Goal: Task Accomplishment & Management: Manage account settings

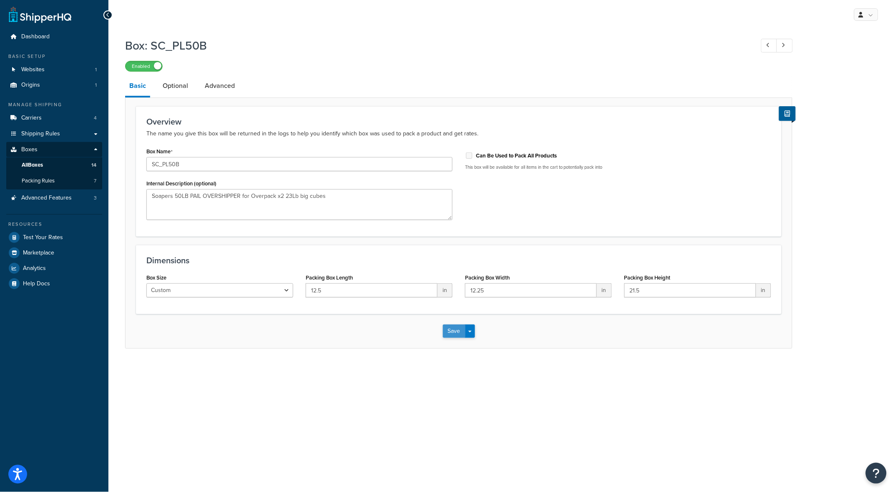
type textarea "Soapers 50LB PAIL OVERSHIPPER for Overpack x2 23Lb big cubes"
click at [457, 329] on button "Save" at bounding box center [454, 331] width 23 height 13
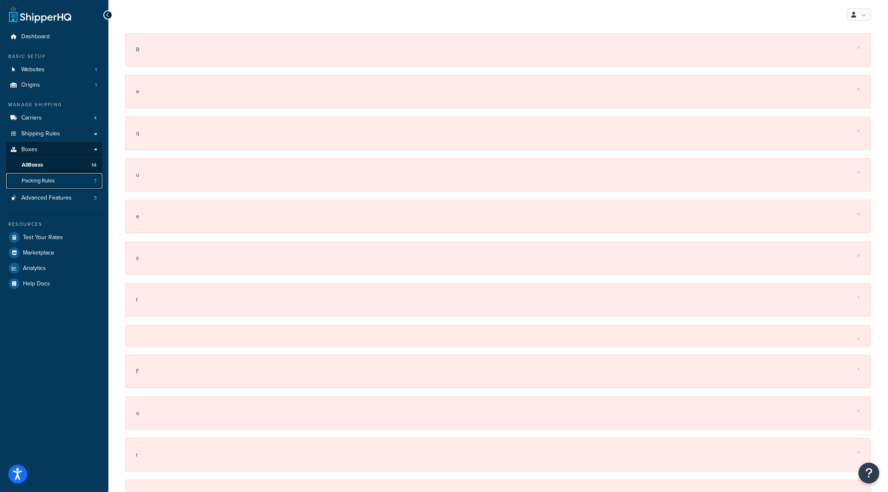
click at [41, 184] on span "Packing Rules" at bounding box center [38, 181] width 33 height 7
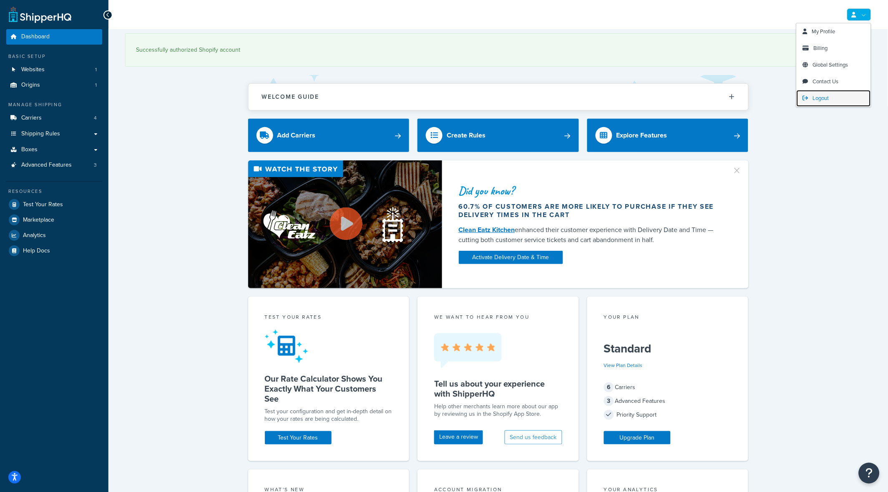
click at [821, 99] on span "Logout" at bounding box center [821, 98] width 16 height 8
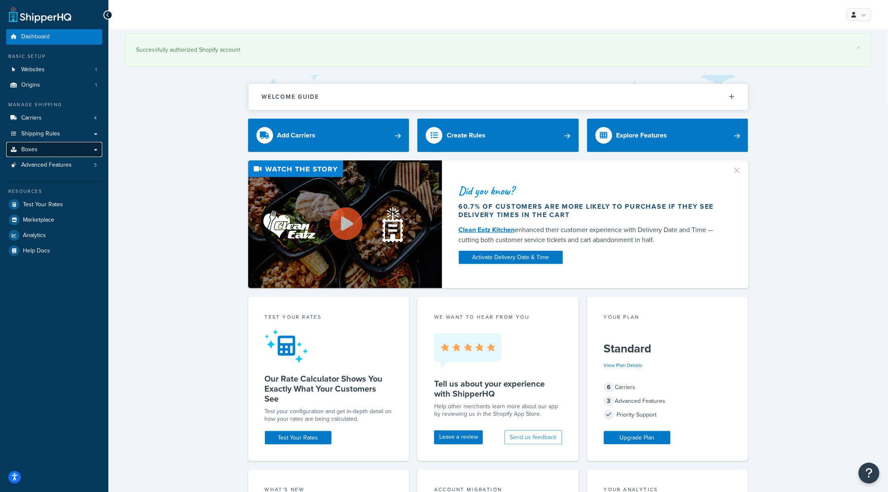
click at [54, 151] on link "Boxes" at bounding box center [54, 149] width 96 height 15
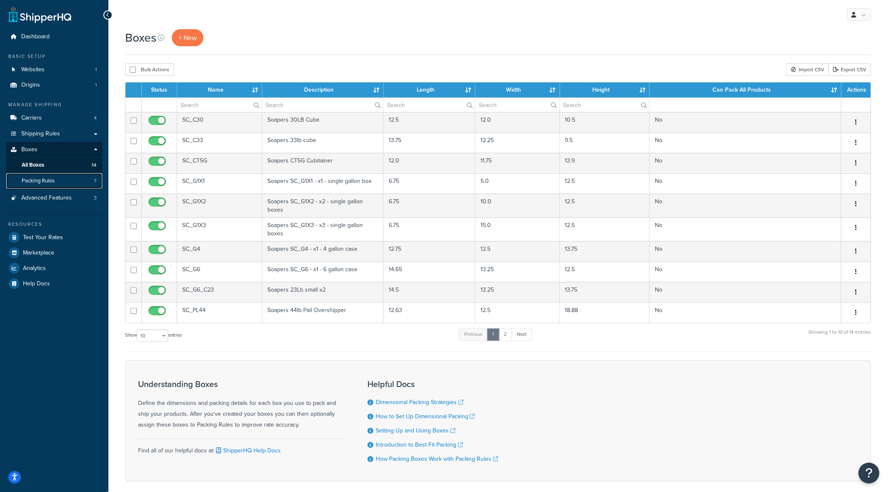
click at [59, 178] on link "Packing Rules 7" at bounding box center [54, 180] width 96 height 15
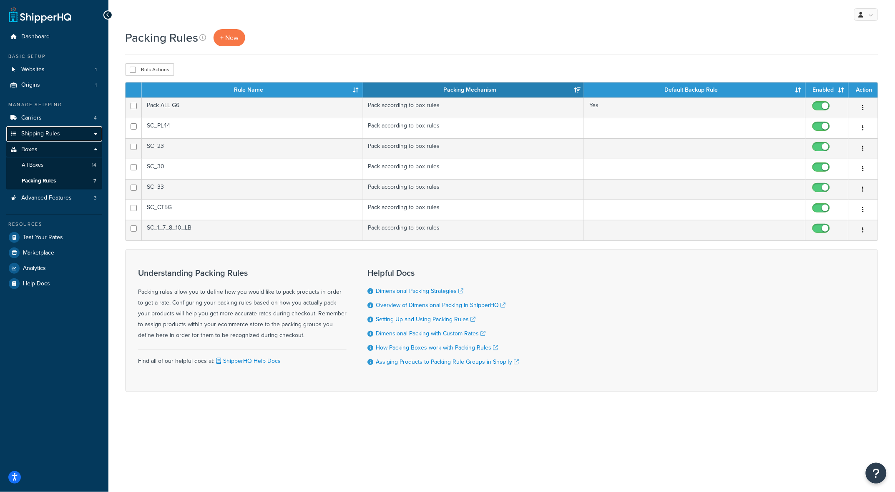
click at [78, 133] on link "Shipping Rules" at bounding box center [54, 133] width 96 height 15
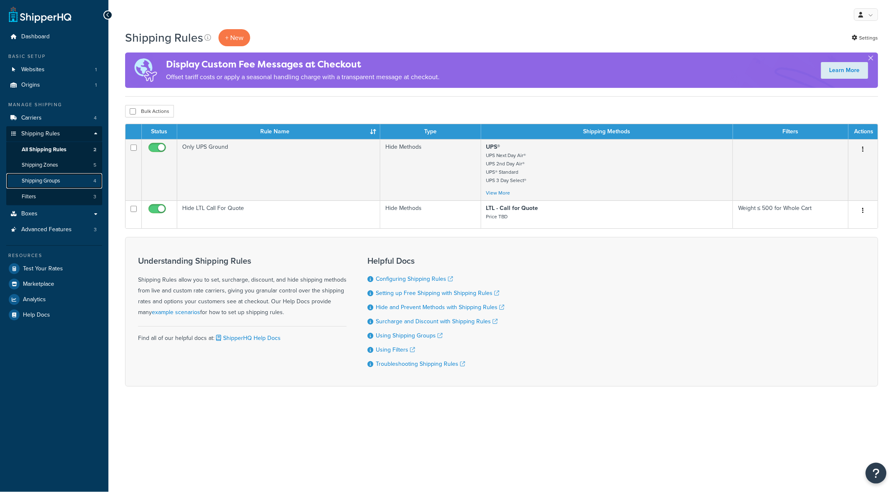
click at [53, 178] on span "Shipping Groups" at bounding box center [41, 181] width 38 height 7
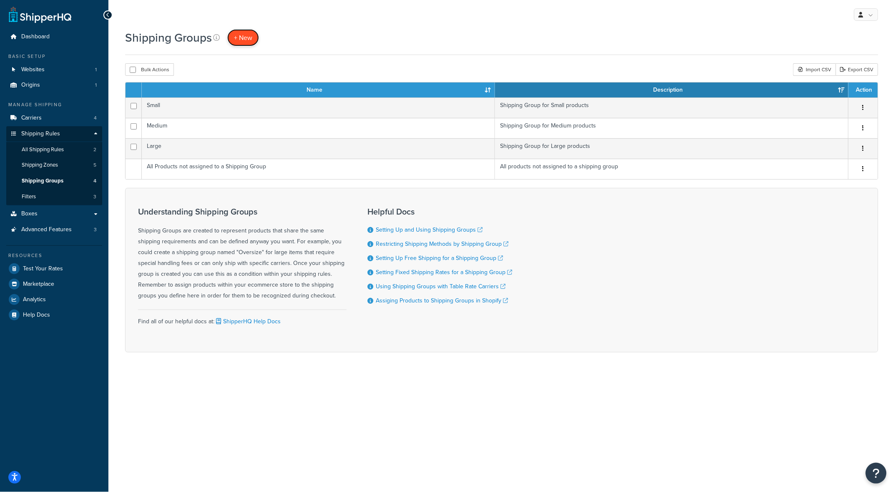
click at [243, 39] on span "+ New" at bounding box center [243, 38] width 18 height 10
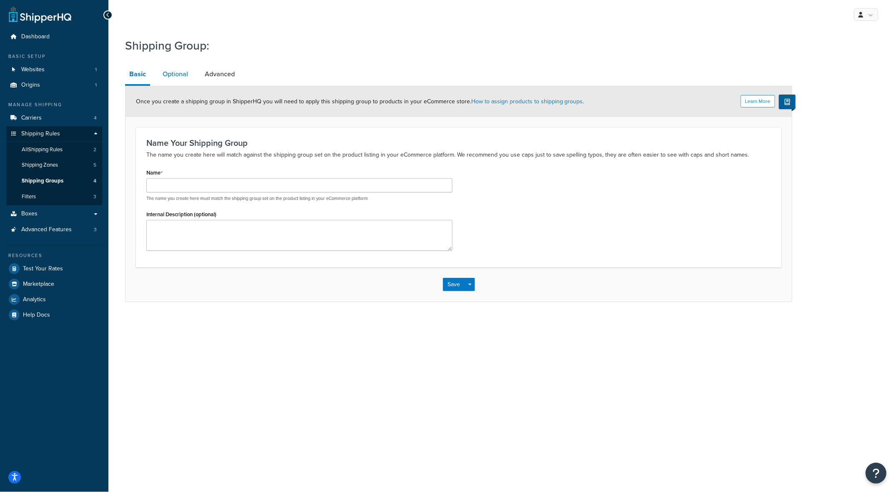
click at [181, 70] on link "Optional" at bounding box center [175, 74] width 34 height 20
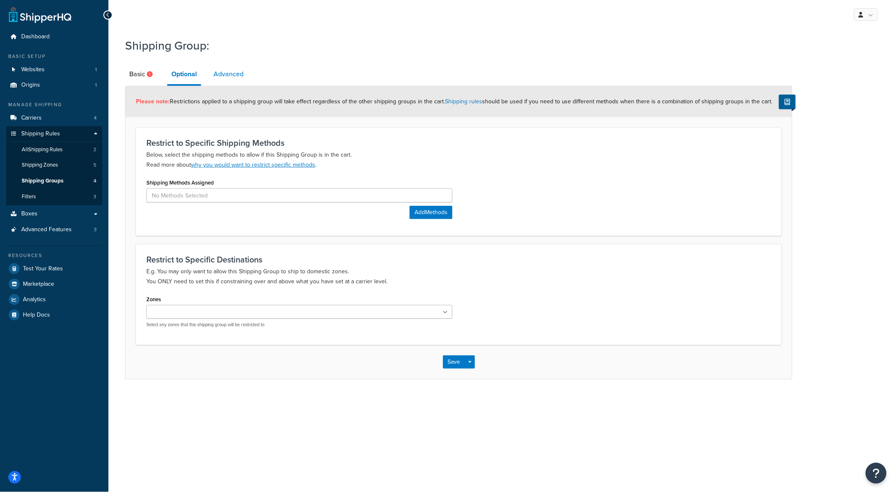
click at [230, 73] on link "Advanced" at bounding box center [228, 74] width 38 height 20
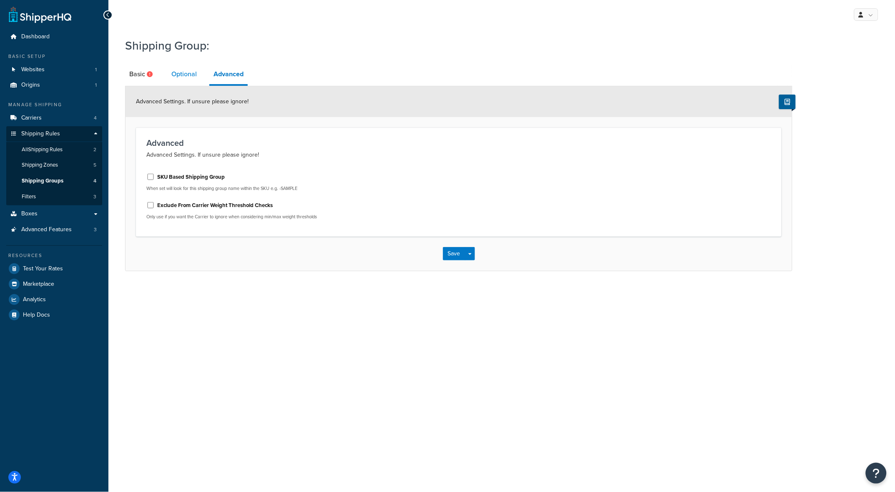
click at [180, 70] on link "Optional" at bounding box center [184, 74] width 34 height 20
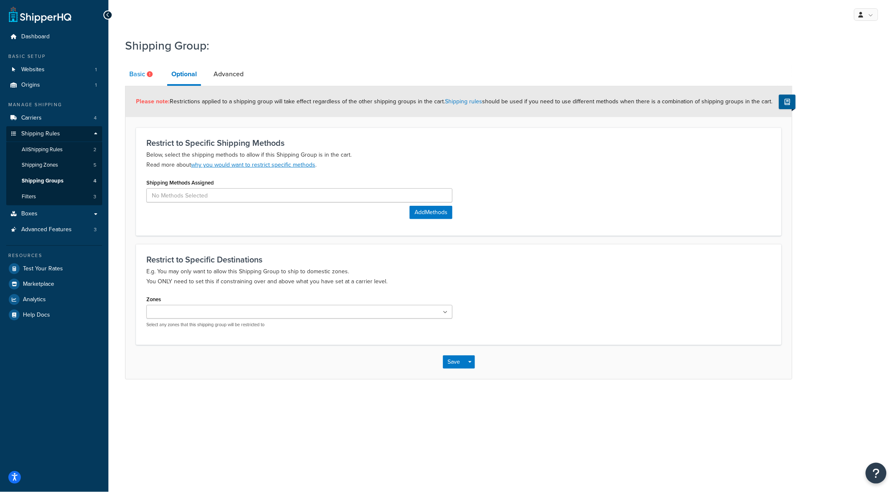
click at [150, 76] on icon at bounding box center [150, 74] width 6 height 6
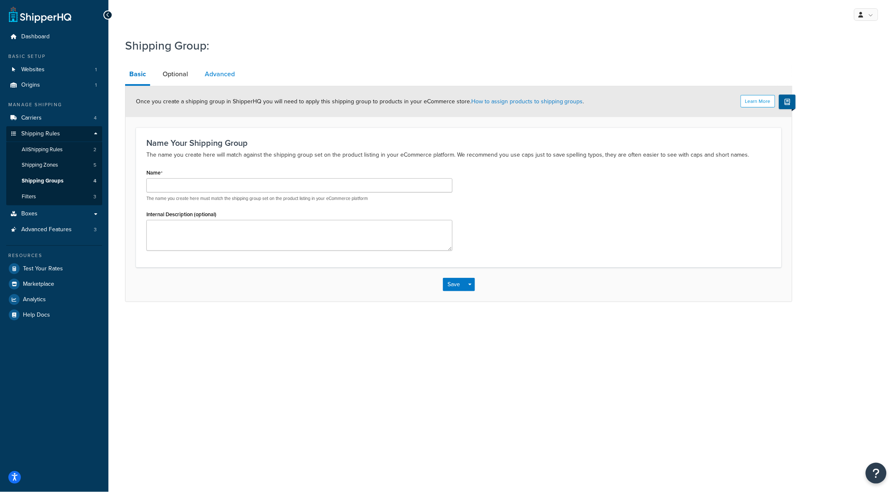
click at [211, 73] on link "Advanced" at bounding box center [220, 74] width 38 height 20
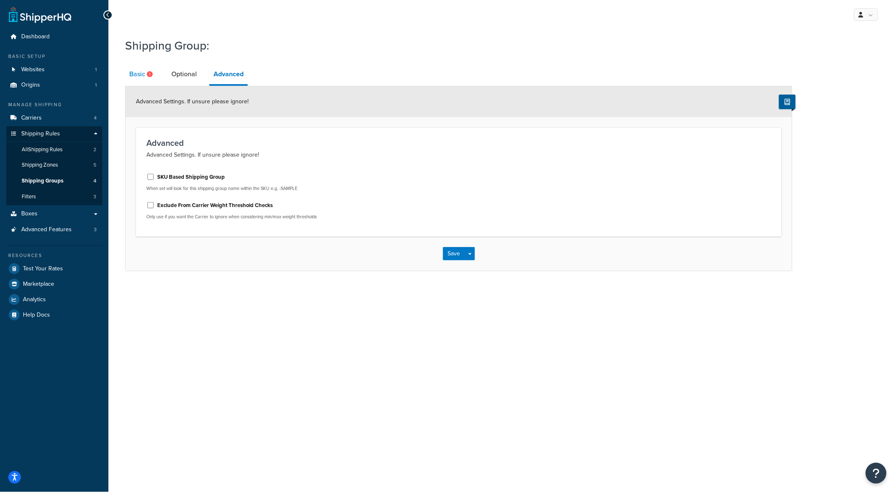
click at [138, 70] on link "Basic" at bounding box center [142, 74] width 34 height 20
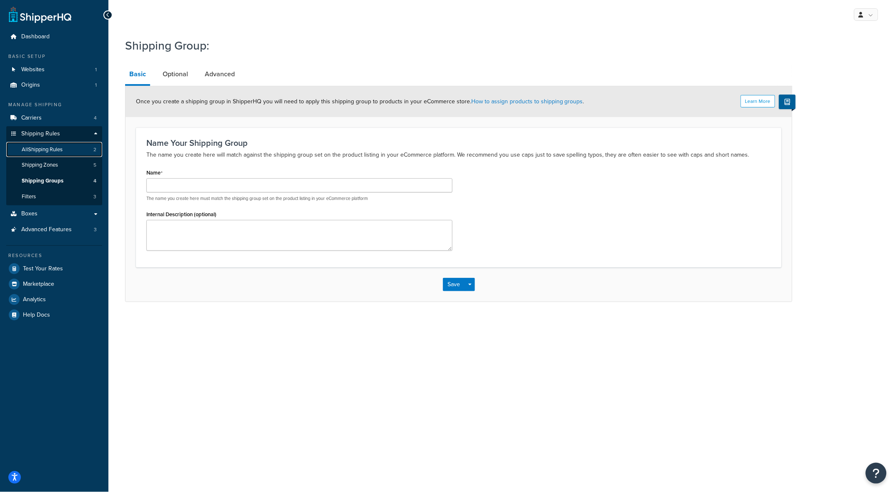
click at [62, 146] on span "All Shipping Rules" at bounding box center [42, 149] width 41 height 7
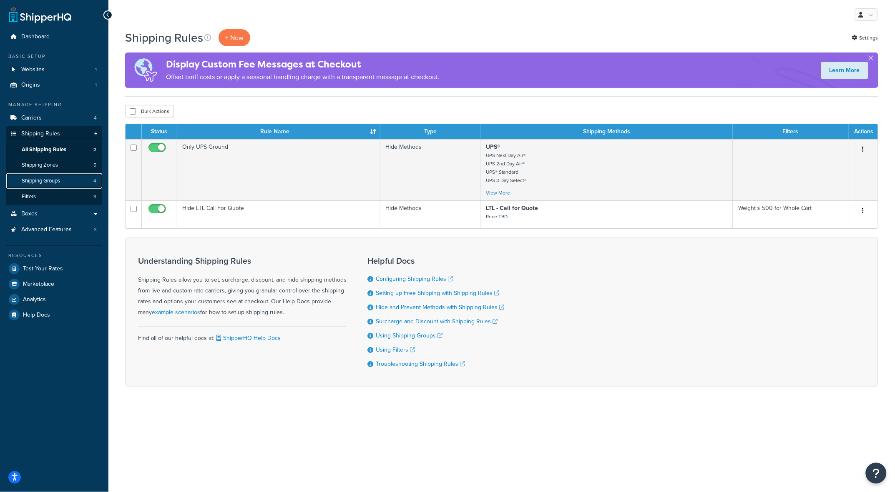
click at [47, 182] on span "Shipping Groups" at bounding box center [41, 181] width 38 height 7
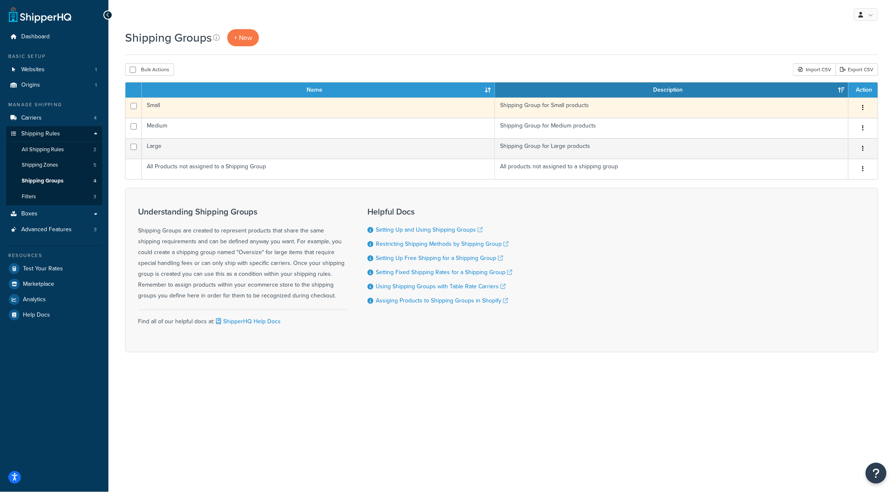
click at [866, 105] on button "button" at bounding box center [863, 107] width 12 height 13
click at [821, 120] on link "Edit" at bounding box center [830, 124] width 66 height 17
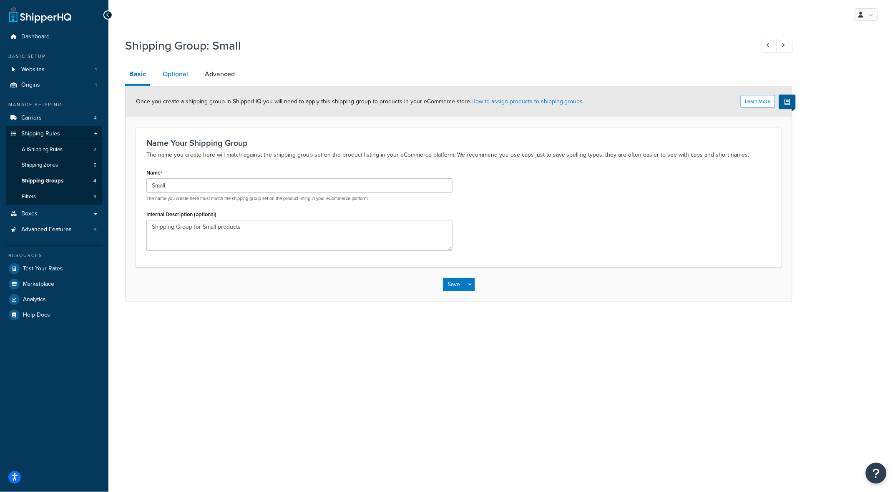
click at [177, 80] on link "Optional" at bounding box center [175, 74] width 34 height 20
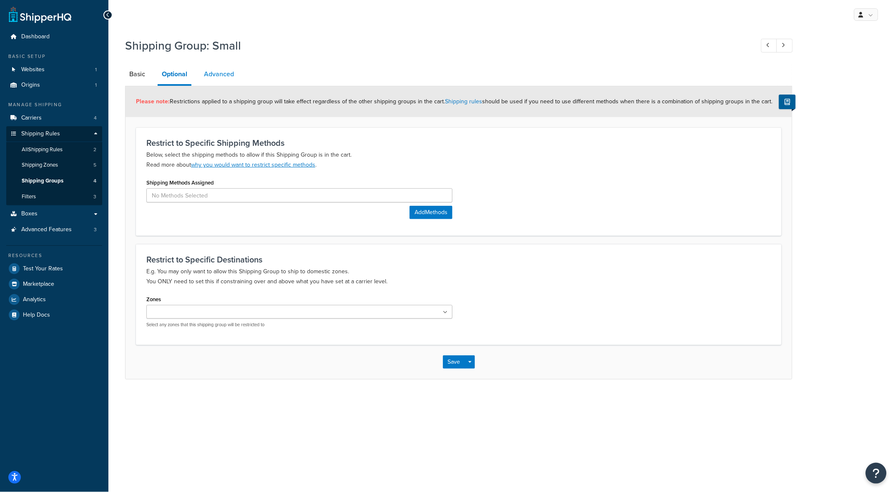
click at [215, 75] on link "Advanced" at bounding box center [219, 74] width 38 height 20
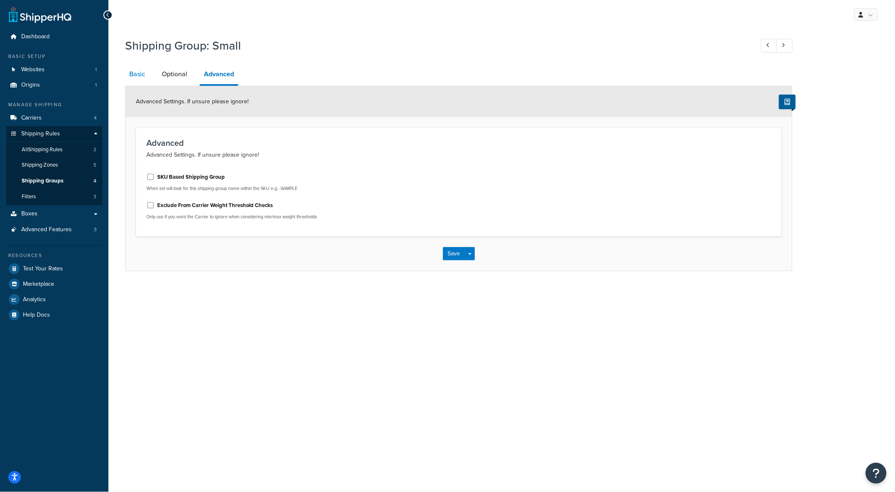
click at [140, 71] on link "Basic" at bounding box center [137, 74] width 24 height 20
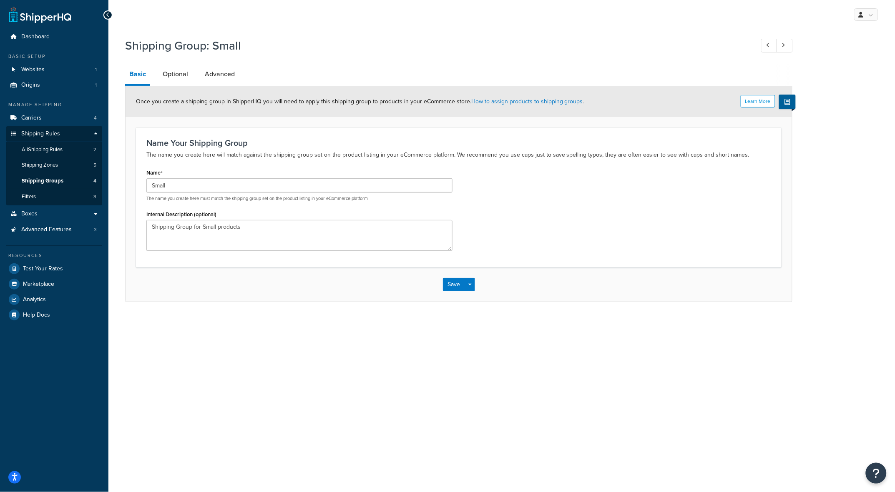
click at [666, 54] on div "Shipping Group: Small" at bounding box center [458, 46] width 667 height 27
click at [109, 13] on icon at bounding box center [108, 15] width 4 height 6
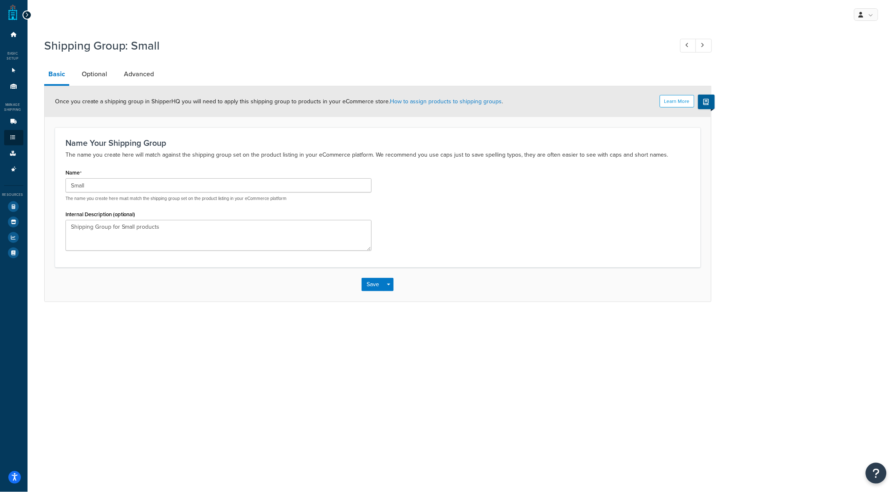
click at [23, 14] on div at bounding box center [27, 14] width 9 height 9
click at [25, 15] on icon at bounding box center [27, 15] width 4 height 6
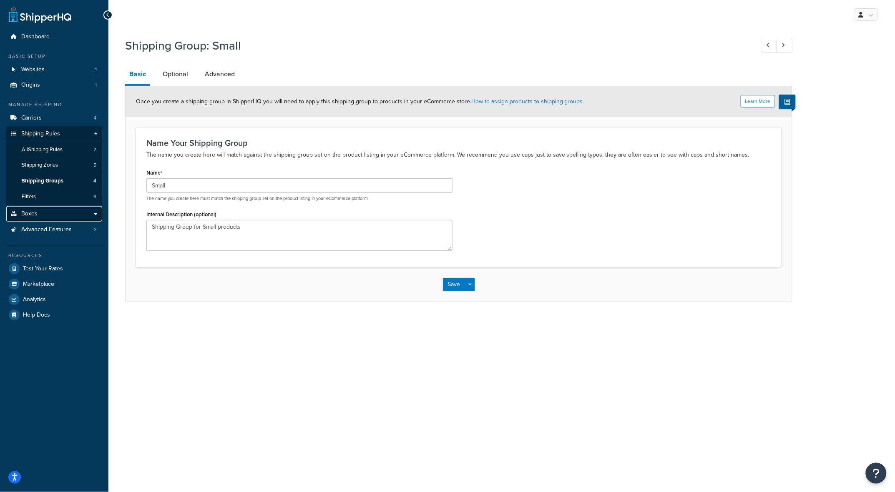
click at [48, 216] on link "Boxes" at bounding box center [54, 213] width 96 height 15
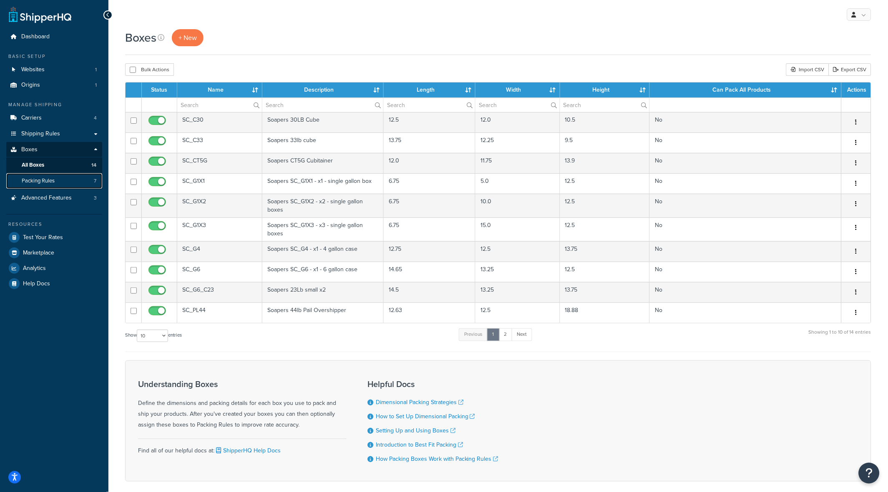
click at [57, 180] on link "Packing Rules 7" at bounding box center [54, 180] width 96 height 15
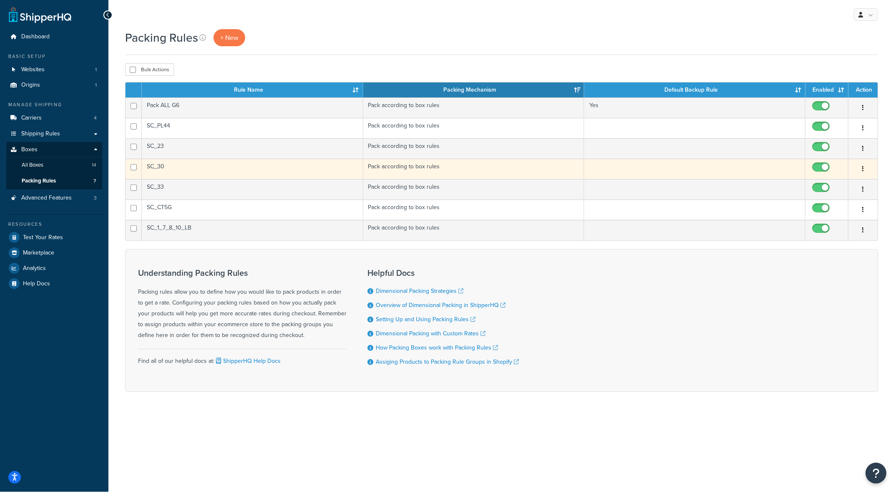
click at [864, 167] on button "button" at bounding box center [863, 169] width 12 height 13
click at [823, 183] on link "Edit" at bounding box center [830, 186] width 66 height 17
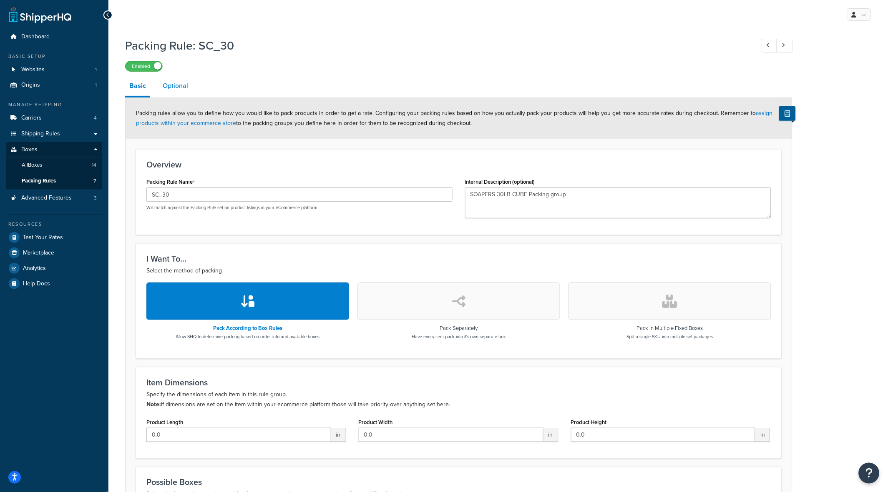
click at [184, 83] on link "Optional" at bounding box center [175, 86] width 34 height 20
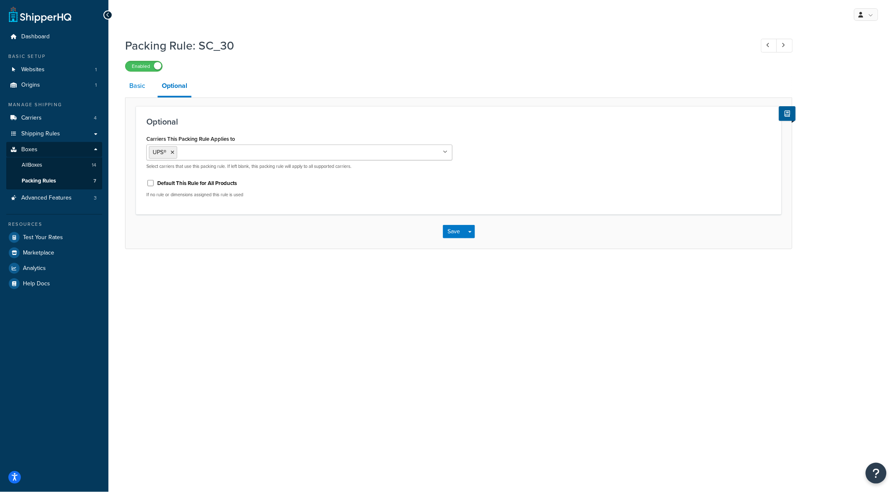
click at [138, 80] on link "Basic" at bounding box center [137, 86] width 24 height 20
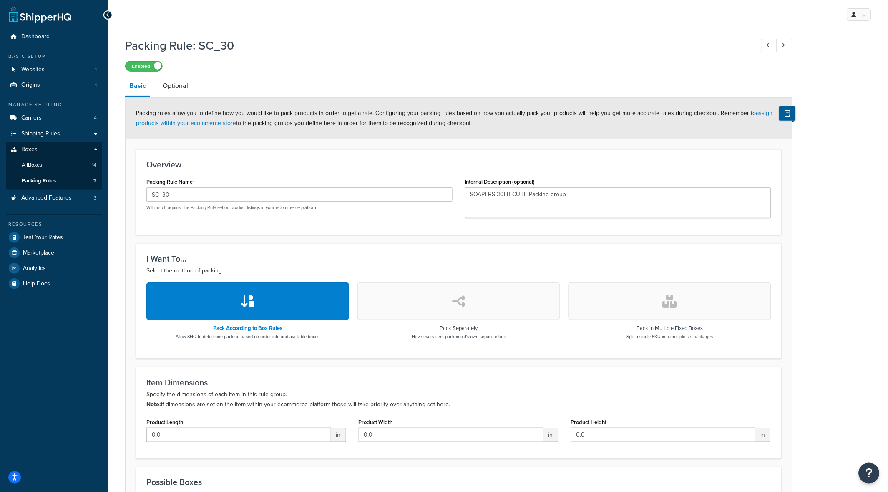
click at [116, 331] on div "Packing Rule: SC_30 Enabled Basic Optional Packing rules allow you to define ho…" at bounding box center [497, 319] width 779 height 573
click at [766, 45] on icon at bounding box center [767, 45] width 3 height 5
type input "SC_23"
type textarea "SOAPERS 23LB Packing group"
click at [51, 131] on span "Shipping Rules" at bounding box center [40, 134] width 39 height 7
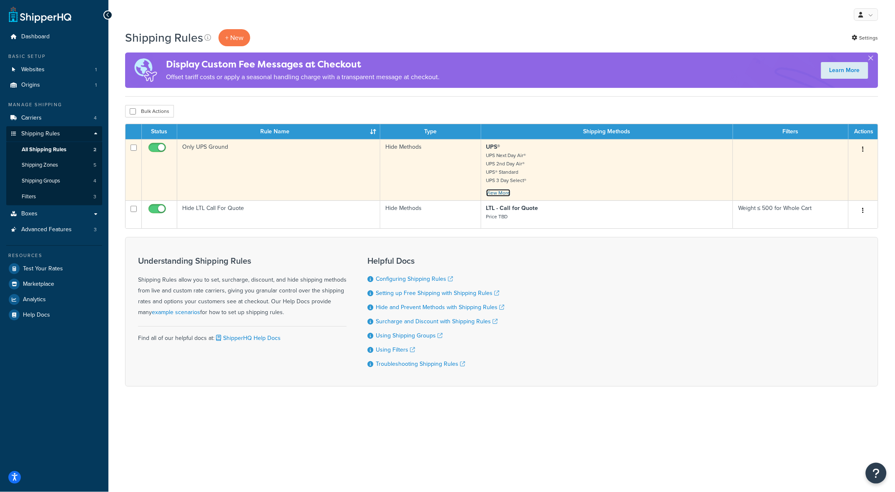
click at [499, 195] on link "View More" at bounding box center [498, 193] width 24 height 8
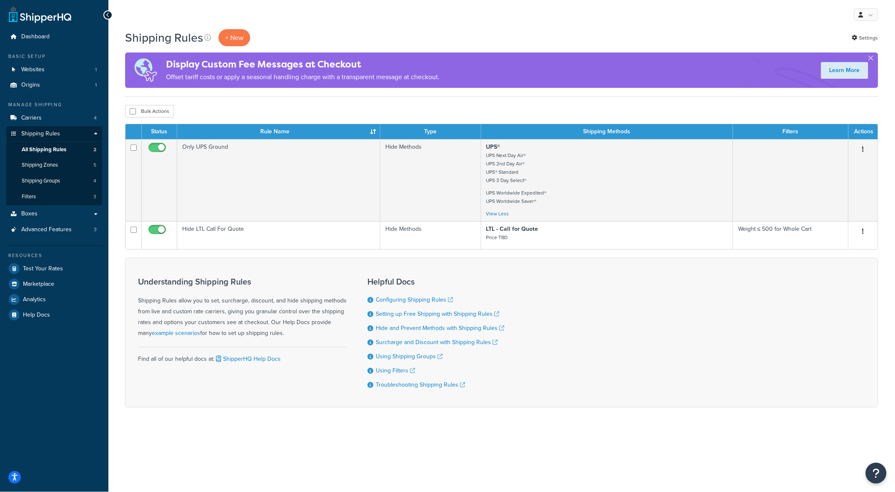
click at [332, 258] on form "Status Rule Name Type Shipping Methods Filters Actions Only UPS Ground Hide Met…" at bounding box center [501, 266] width 753 height 284
click at [60, 178] on span "Shipping Groups" at bounding box center [41, 181] width 38 height 7
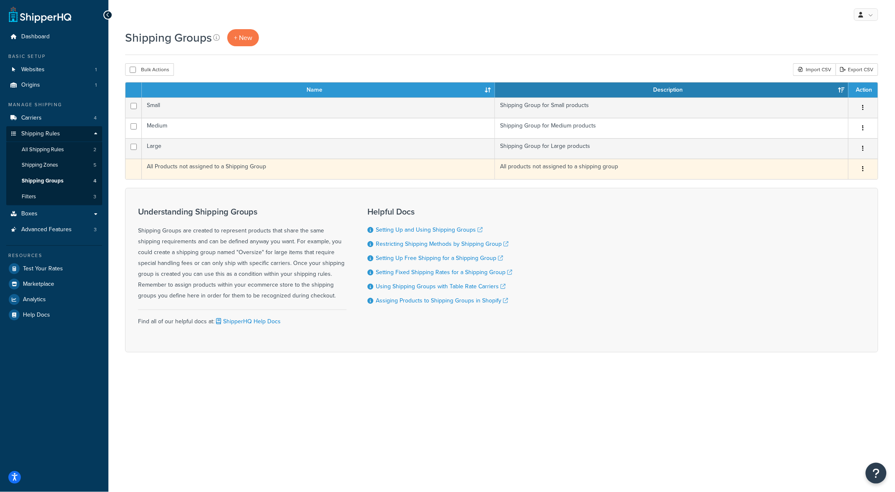
click at [861, 167] on button "button" at bounding box center [863, 169] width 12 height 13
click at [863, 167] on icon "button" at bounding box center [863, 169] width 2 height 6
click at [479, 163] on td "All Products not assigned to a Shipping Group" at bounding box center [318, 169] width 353 height 20
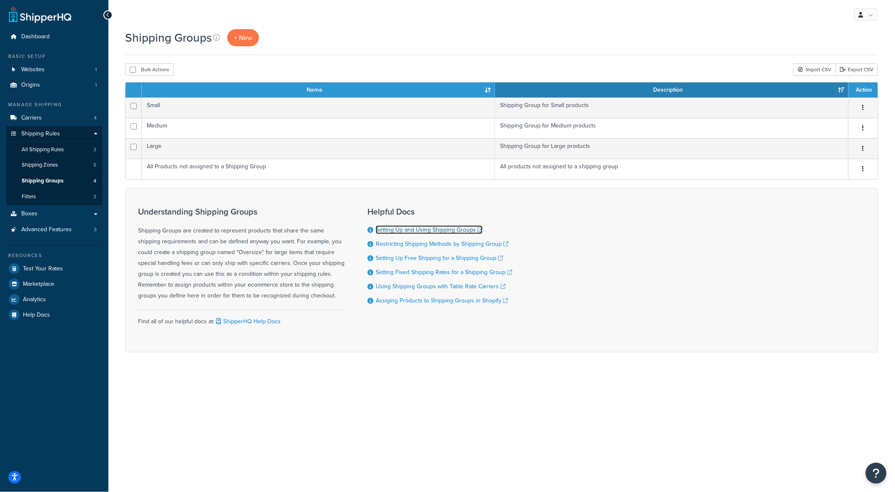
click at [412, 230] on link "Setting Up and Using Shipping Groups" at bounding box center [429, 230] width 107 height 9
click at [72, 231] on link "Advanced Features 3" at bounding box center [54, 229] width 96 height 15
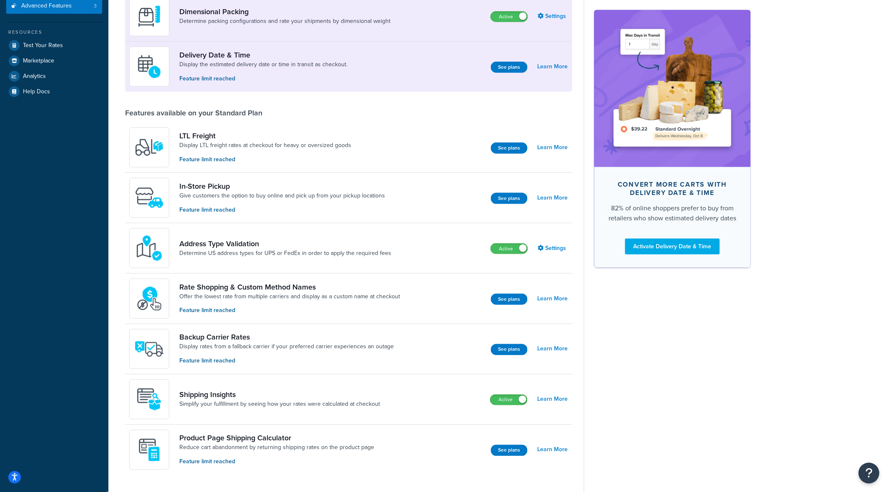
scroll to position [187, 0]
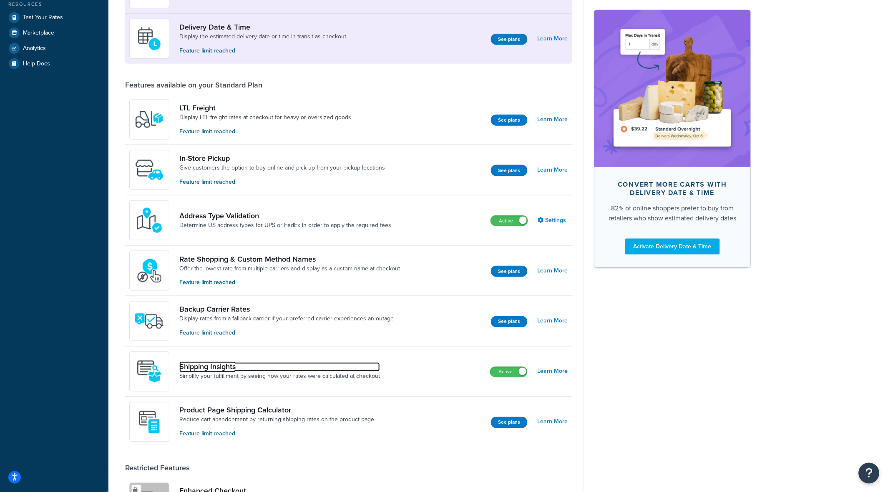
click at [199, 367] on link "Shipping Insights" at bounding box center [279, 367] width 201 height 9
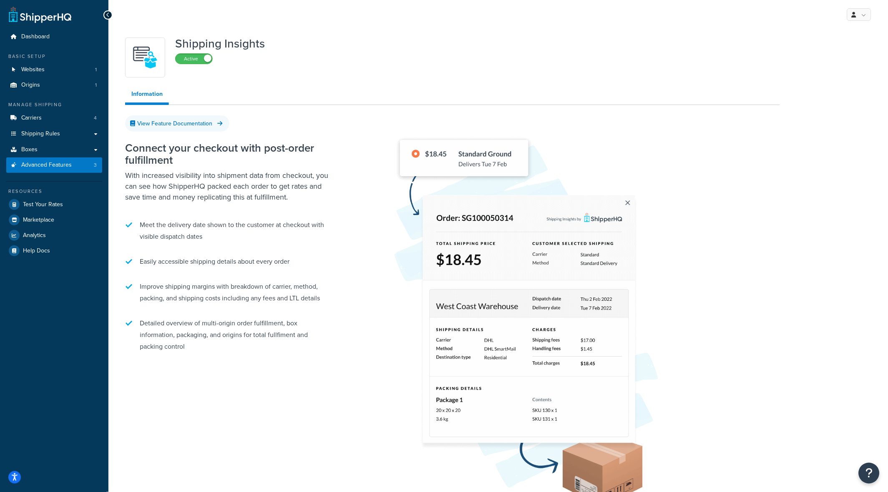
click at [281, 76] on div "Shipping Insights Active" at bounding box center [452, 58] width 655 height 40
click at [184, 124] on link "View Feature Documentation" at bounding box center [177, 123] width 104 height 16
